Goal: Navigation & Orientation: Go to known website

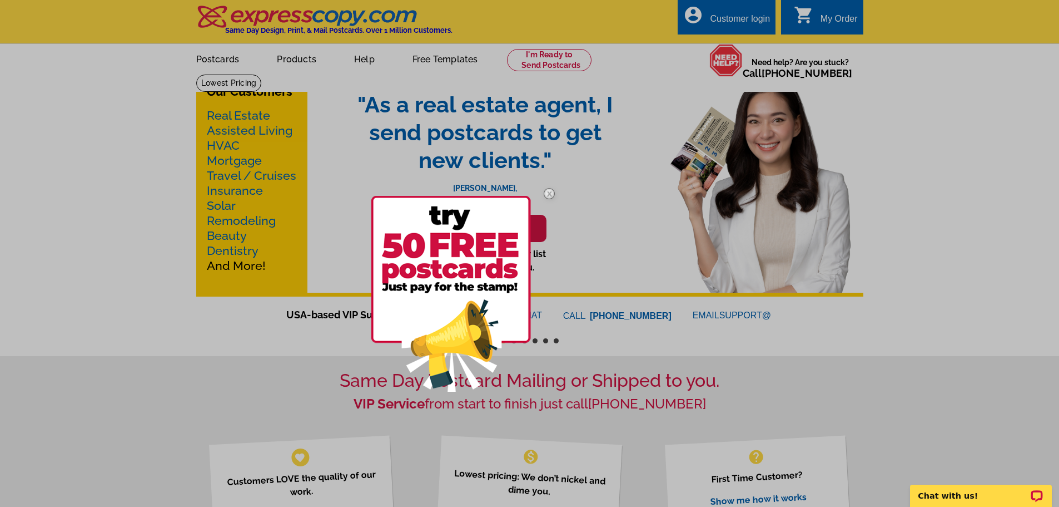
click at [548, 193] on img at bounding box center [549, 193] width 32 height 32
